Goal: Task Accomplishment & Management: Manage account settings

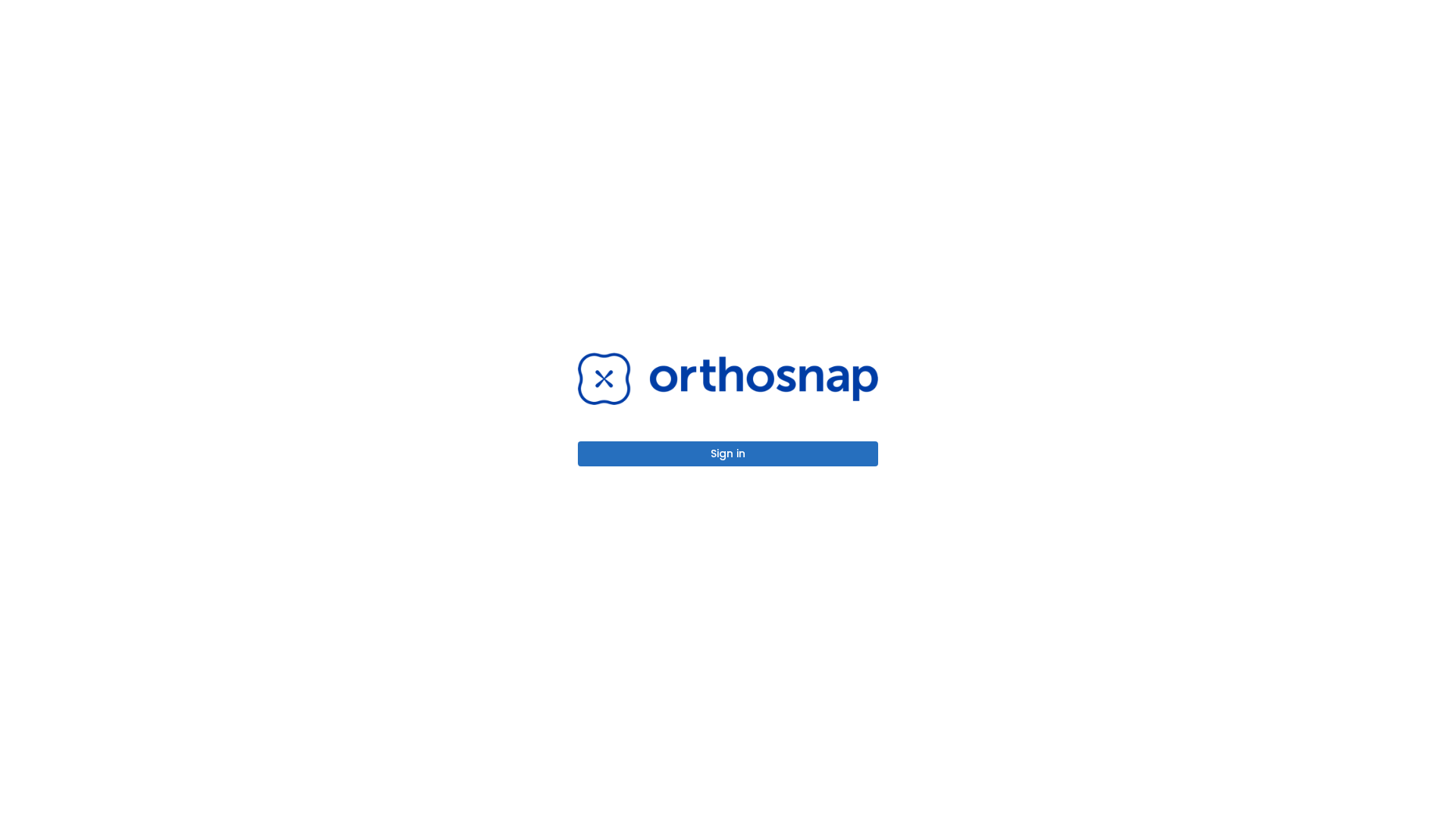
click at [728, 454] on button "Sign in" at bounding box center [728, 454] width 300 height 26
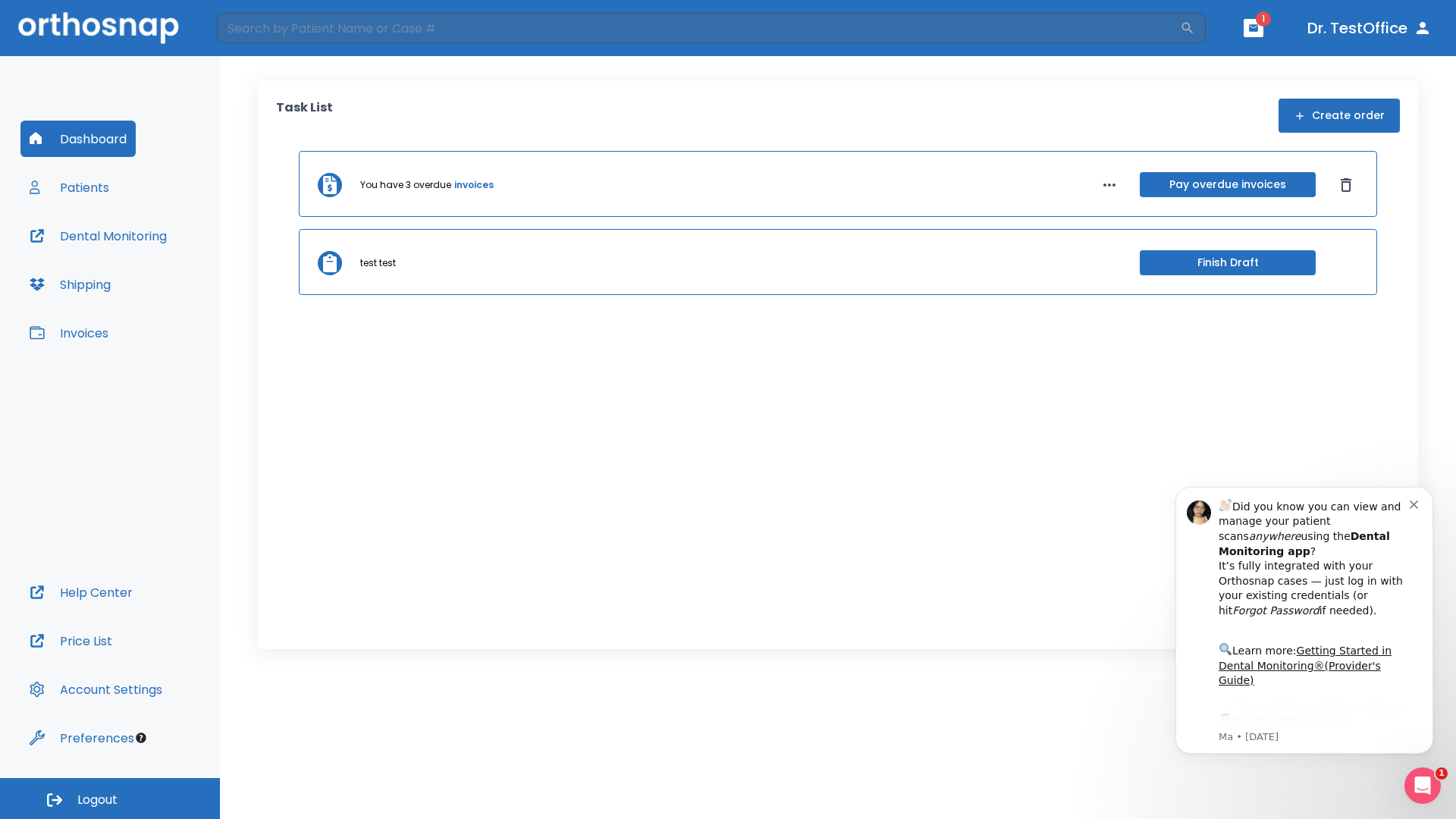
click at [110, 798] on span "Logout" at bounding box center [97, 799] width 40 height 17
